Goal: Task Accomplishment & Management: Use online tool/utility

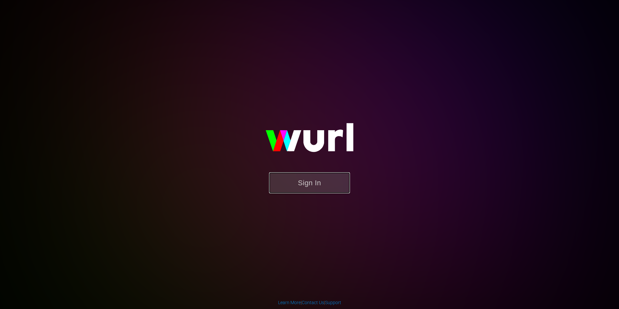
click at [323, 181] on button "Sign In" at bounding box center [309, 182] width 81 height 21
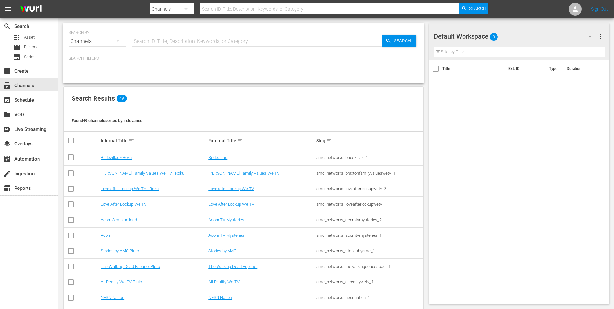
click at [301, 12] on input "text" at bounding box center [329, 9] width 259 height 16
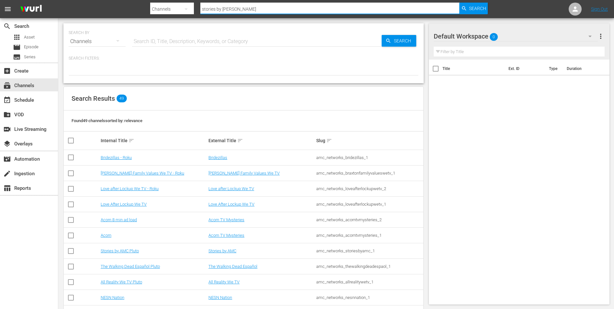
type input "stories by amc"
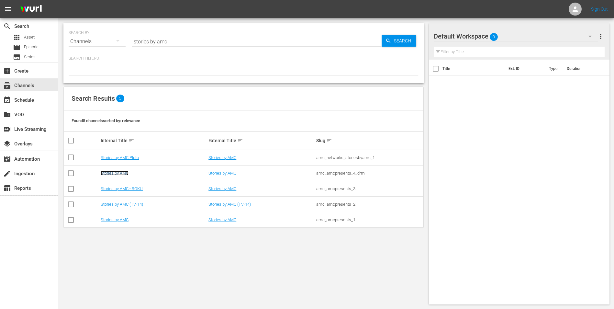
click at [117, 171] on link "Stories by AMC" at bounding box center [115, 173] width 28 height 5
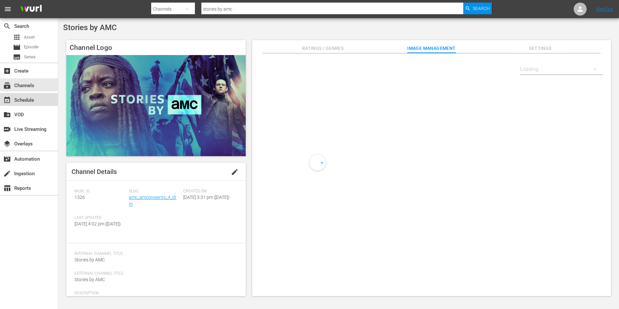
click at [34, 101] on div "event_available Schedule" at bounding box center [18, 99] width 36 height 6
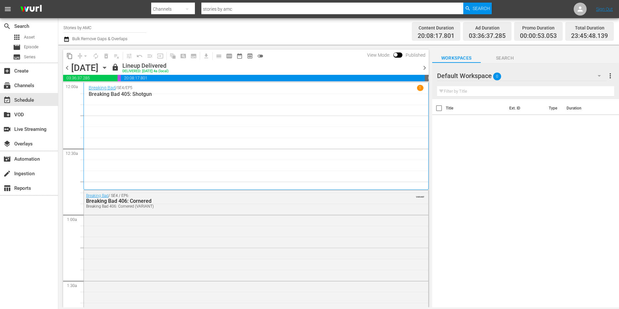
click at [110, 70] on div "[DATE] [DATE]" at bounding box center [90, 67] width 39 height 11
click at [108, 70] on icon "button" at bounding box center [104, 67] width 7 height 7
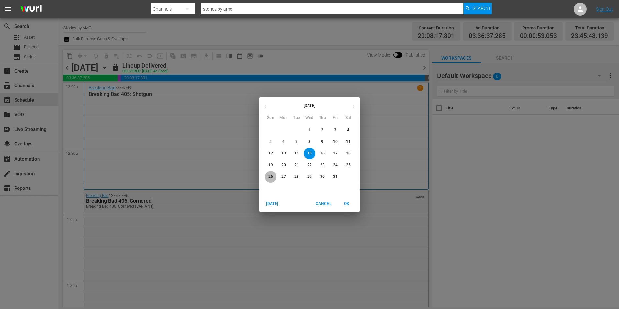
drag, startPoint x: 269, startPoint y: 178, endPoint x: 284, endPoint y: 182, distance: 16.1
click at [269, 178] on p "26" at bounding box center [270, 177] width 5 height 6
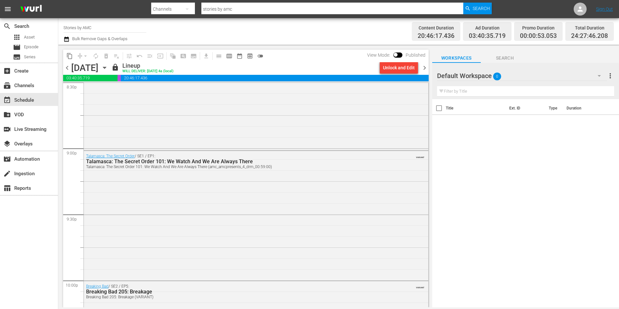
scroll to position [2692, 0]
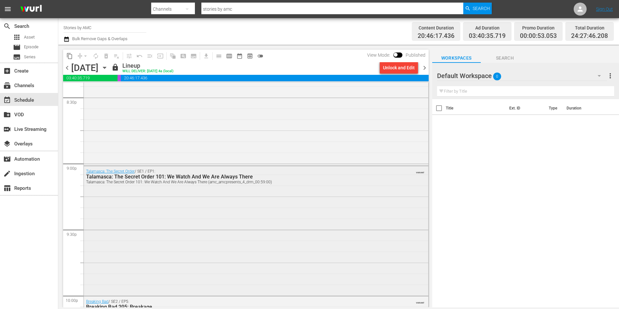
click at [312, 189] on div "Talamasca: The Secret Order / SE1 / EP1: Talamasca: The Secret Order 101: We Wa…" at bounding box center [256, 230] width 344 height 128
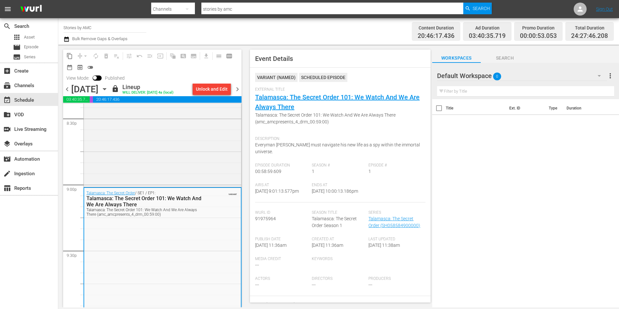
click at [98, 90] on div "[DATE]" at bounding box center [84, 89] width 27 height 11
click at [108, 91] on icon "button" at bounding box center [104, 88] width 7 height 7
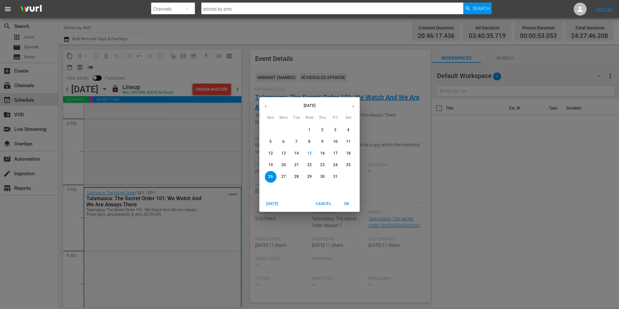
click at [296, 170] on div "28 29 30 1 2 3 4 5 6 7 8 9 10 11 12 13 14 15 16 17 18 19 20 21 22 23 24 25 26 2…" at bounding box center [309, 153] width 100 height 58
click at [299, 175] on span "28" at bounding box center [297, 177] width 12 height 6
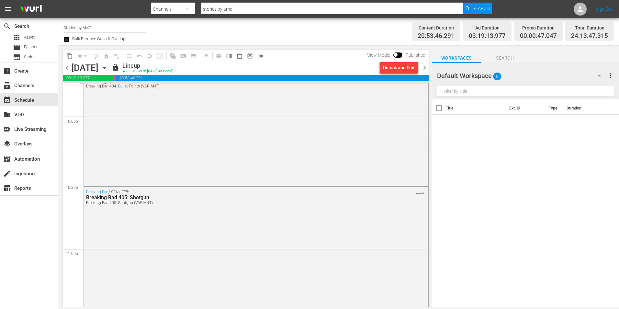
scroll to position [2861, 0]
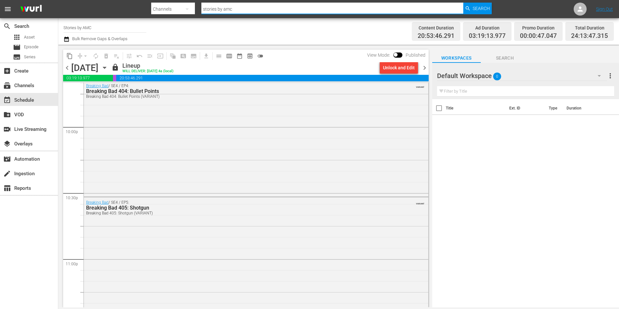
click at [262, 13] on input "stories by amc" at bounding box center [332, 9] width 262 height 16
click at [473, 16] on div at bounding box center [321, 15] width 340 height 3
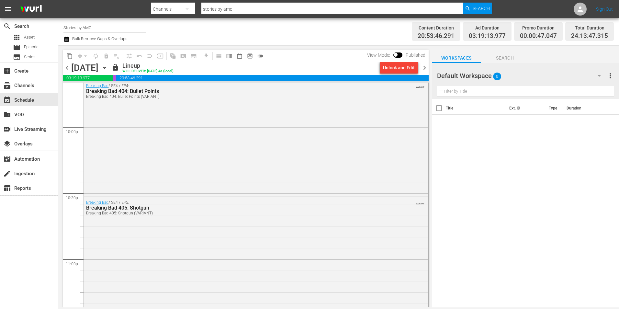
click at [473, 14] on div at bounding box center [321, 15] width 340 height 3
click at [473, 10] on span "Search" at bounding box center [481, 9] width 17 height 12
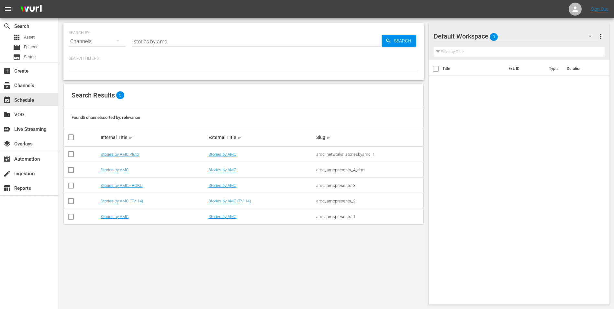
click at [114, 151] on td "Stories by AMC Pluto" at bounding box center [154, 155] width 108 height 16
click at [115, 154] on link "Stories by AMC Pluto" at bounding box center [120, 154] width 38 height 5
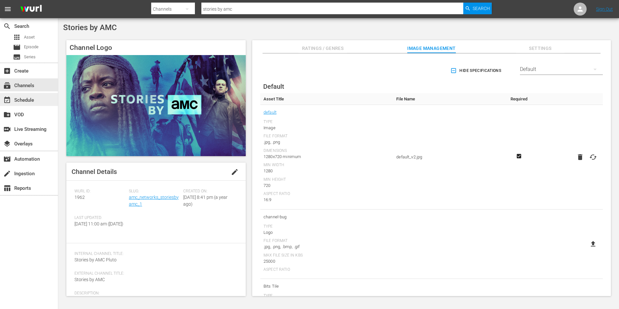
click at [35, 99] on div "event_available Schedule" at bounding box center [18, 99] width 36 height 6
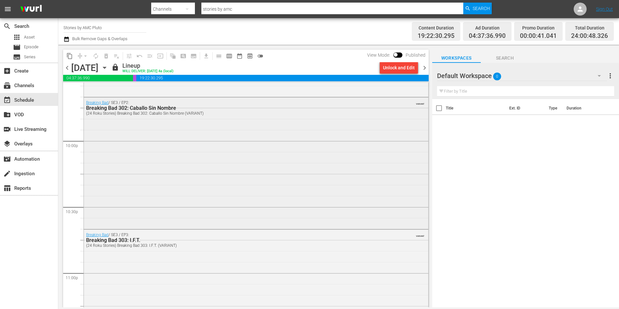
scroll to position [2797, 0]
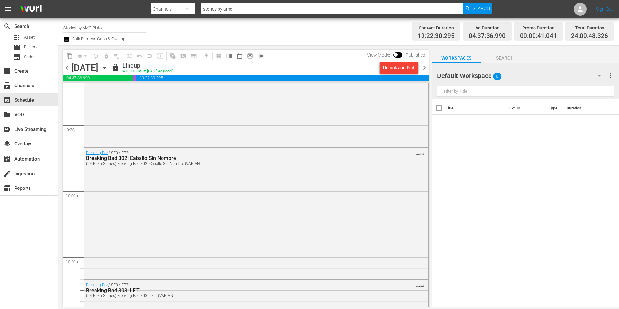
click at [108, 68] on icon "button" at bounding box center [104, 67] width 7 height 7
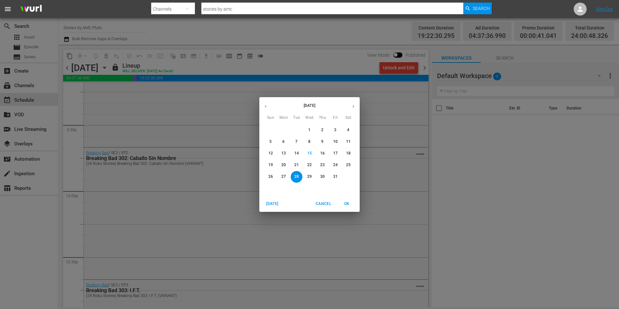
click at [274, 174] on span "26" at bounding box center [271, 177] width 12 height 6
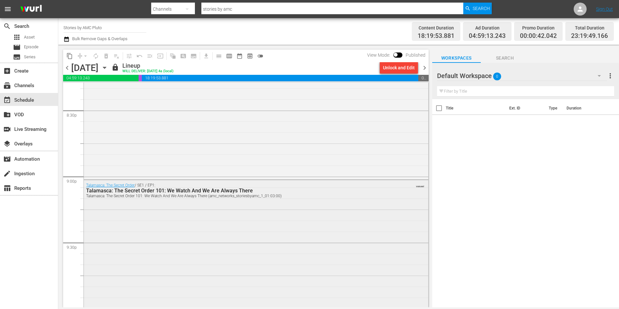
scroll to position [2689, 0]
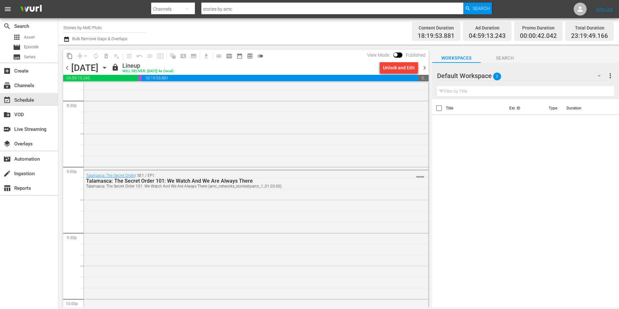
click at [313, 239] on div "Talamasca: The Secret Order / SE1 / EP1: Talamasca: The Secret Order 101: We Wa…" at bounding box center [256, 238] width 344 height 137
